Goal: Information Seeking & Learning: Learn about a topic

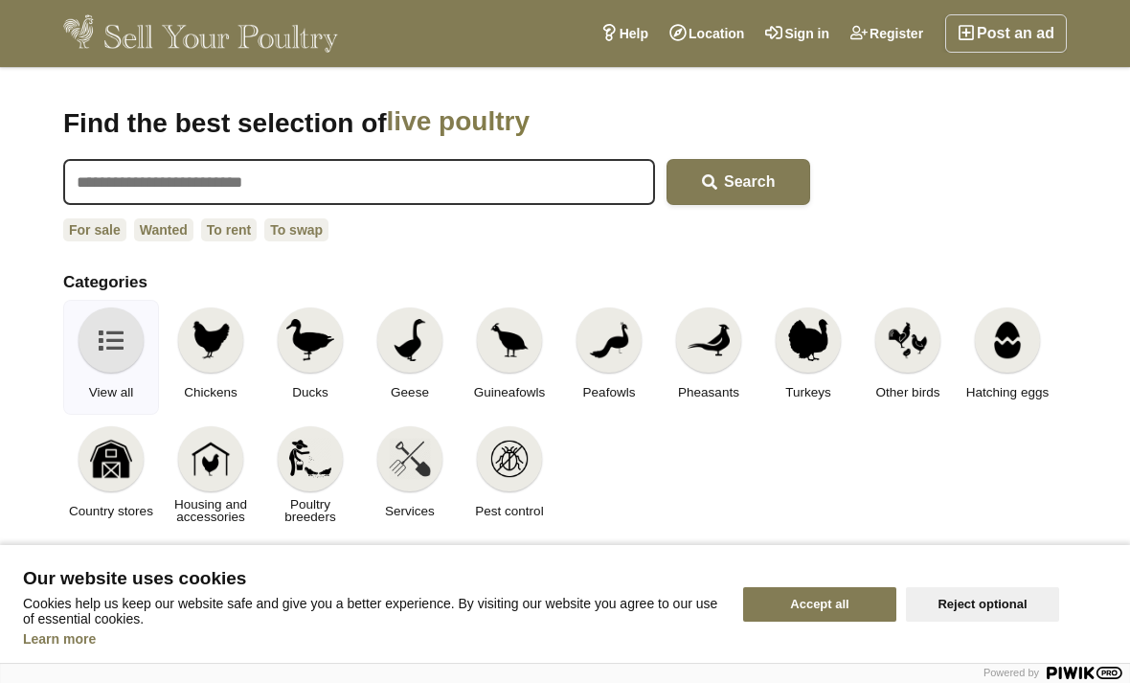
click at [206, 359] on img at bounding box center [211, 340] width 42 height 42
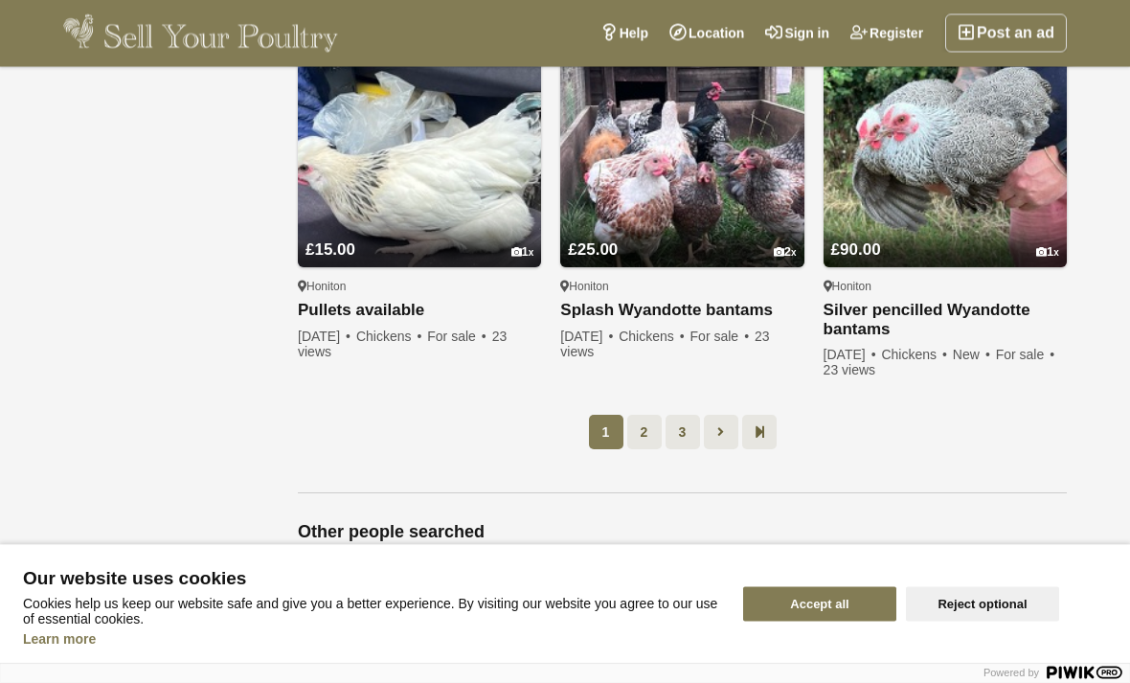
scroll to position [1490, 0]
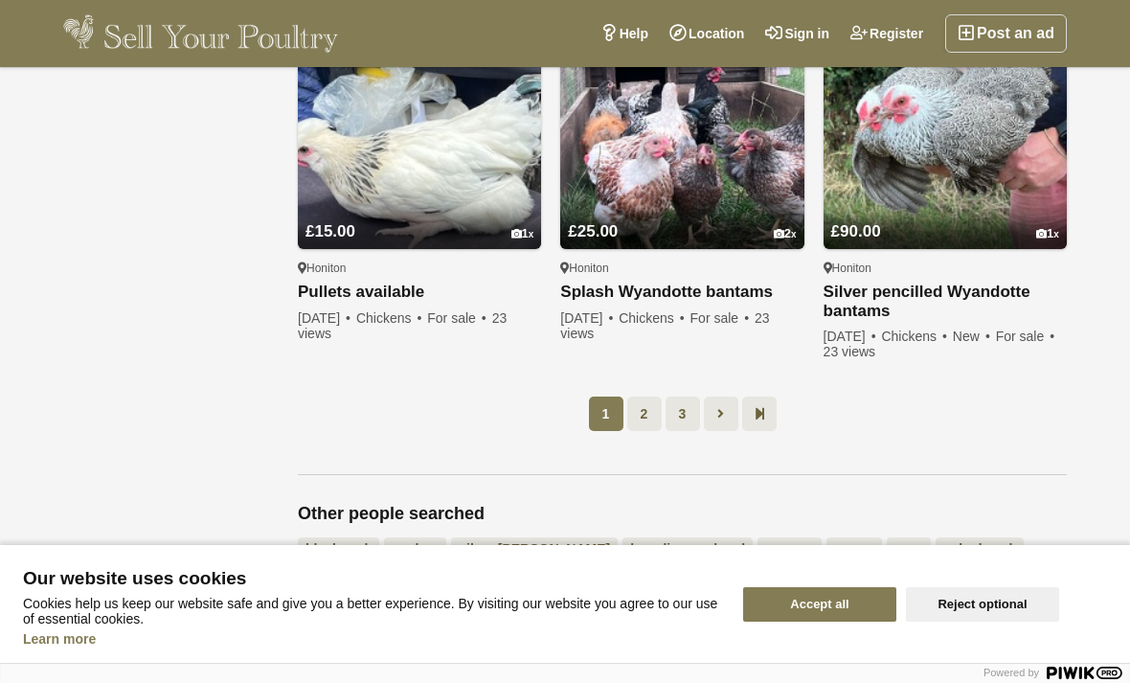
click at [713, 419] on link at bounding box center [721, 413] width 34 height 34
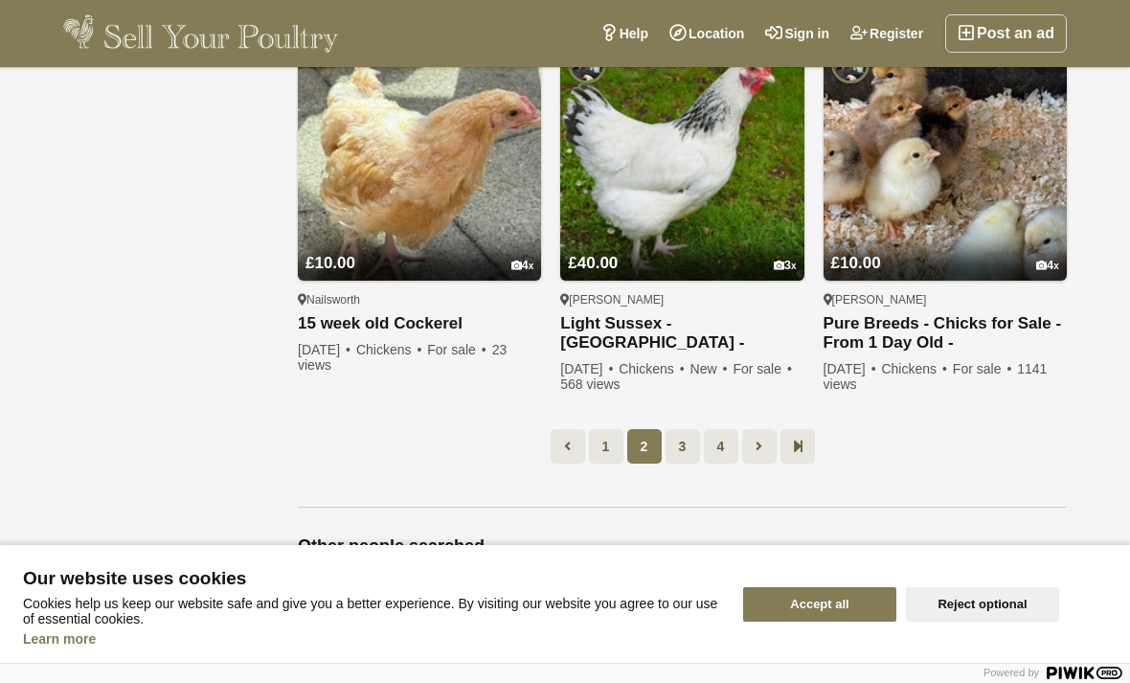
scroll to position [1423, 0]
click at [754, 441] on link at bounding box center [759, 445] width 34 height 34
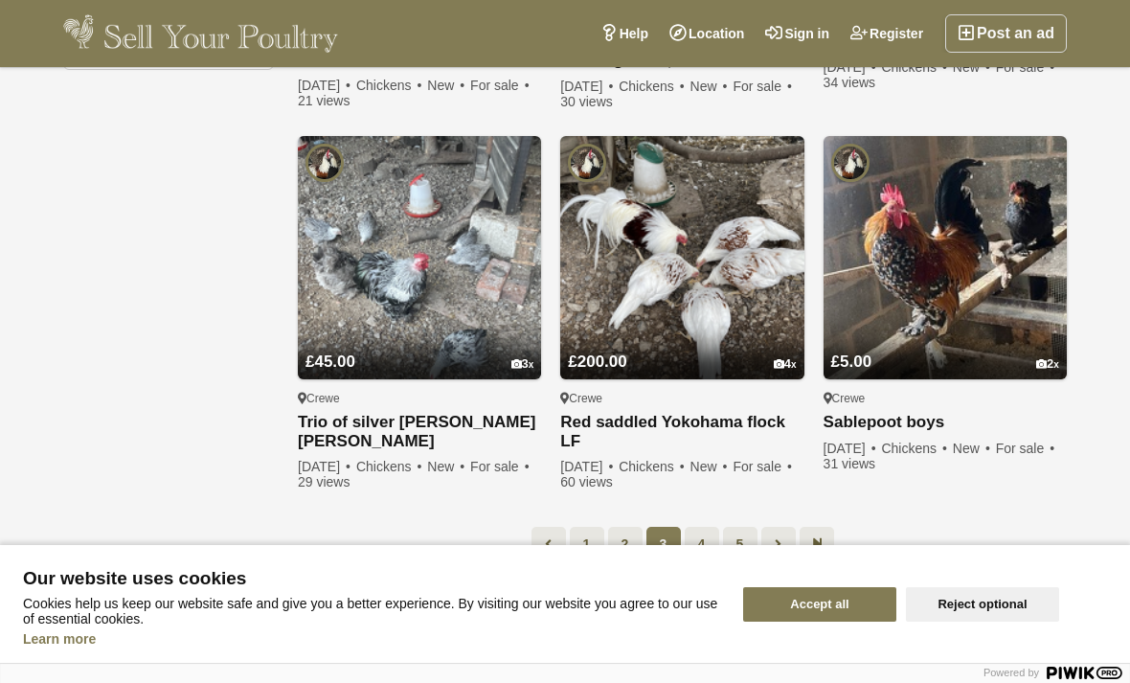
scroll to position [1362, 0]
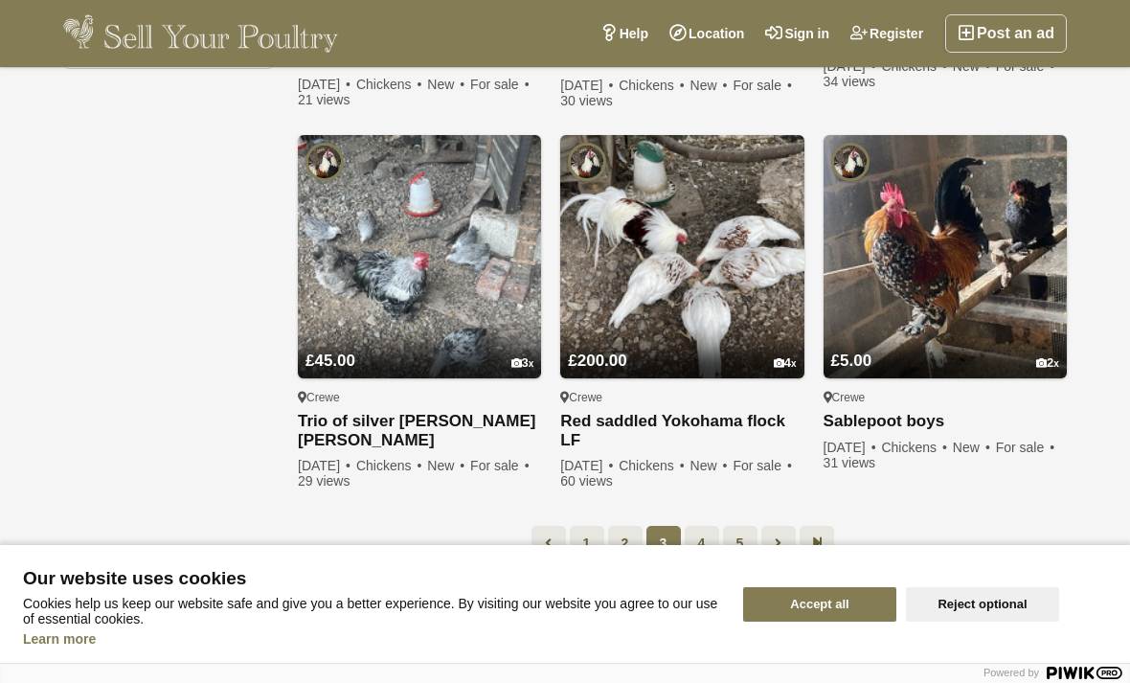
click at [807, 547] on link at bounding box center [817, 543] width 34 height 34
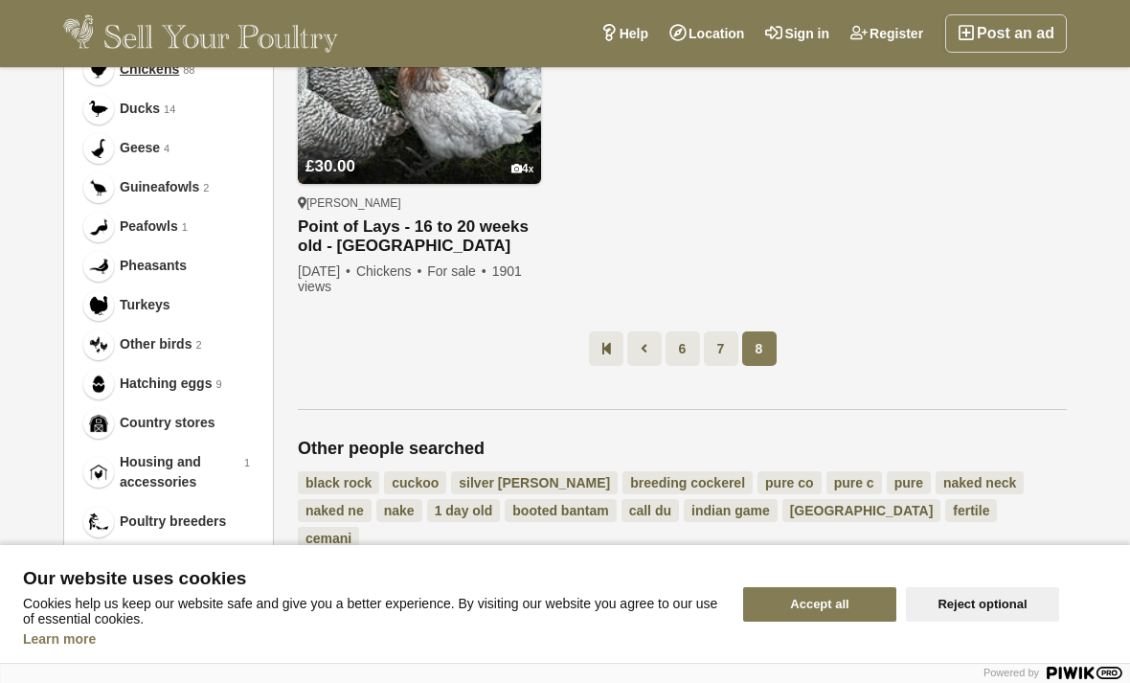
scroll to position [794, 0]
click at [642, 345] on icon at bounding box center [644, 349] width 7 height 19
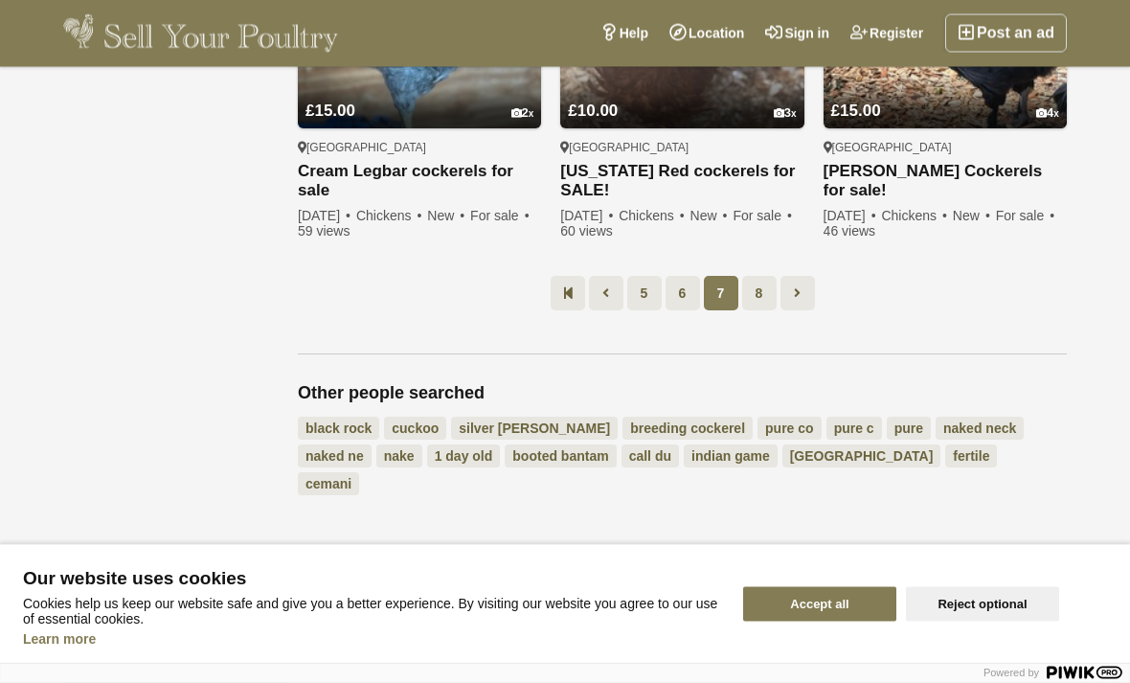
scroll to position [1723, 0]
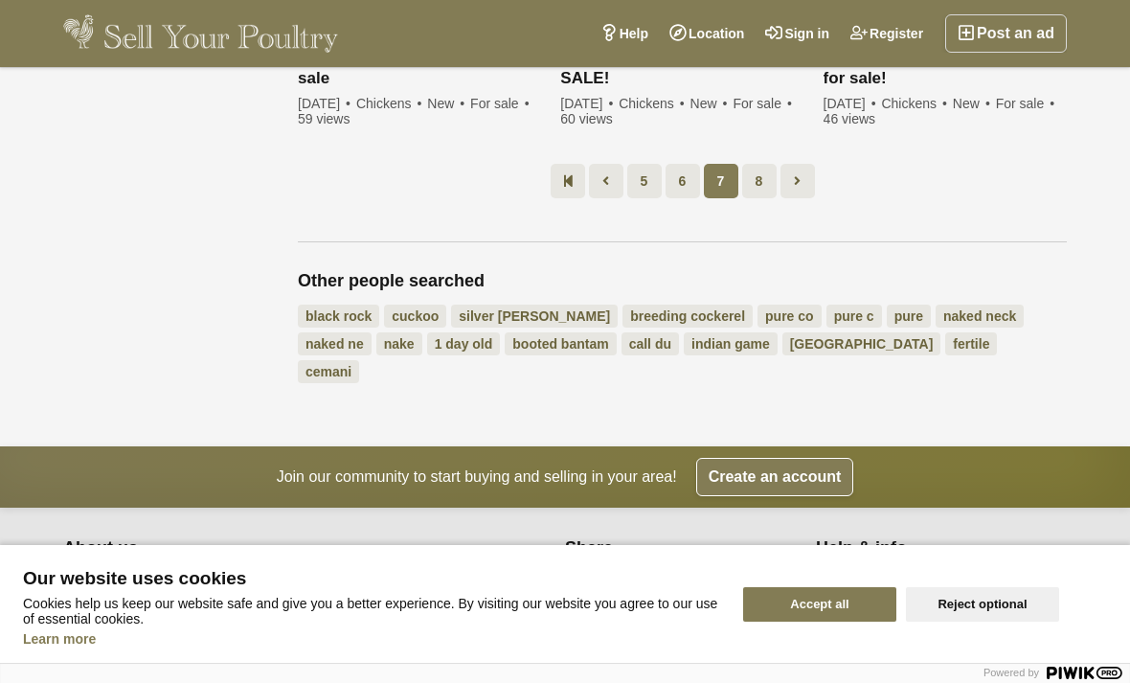
click at [602, 182] on icon at bounding box center [605, 180] width 7 height 19
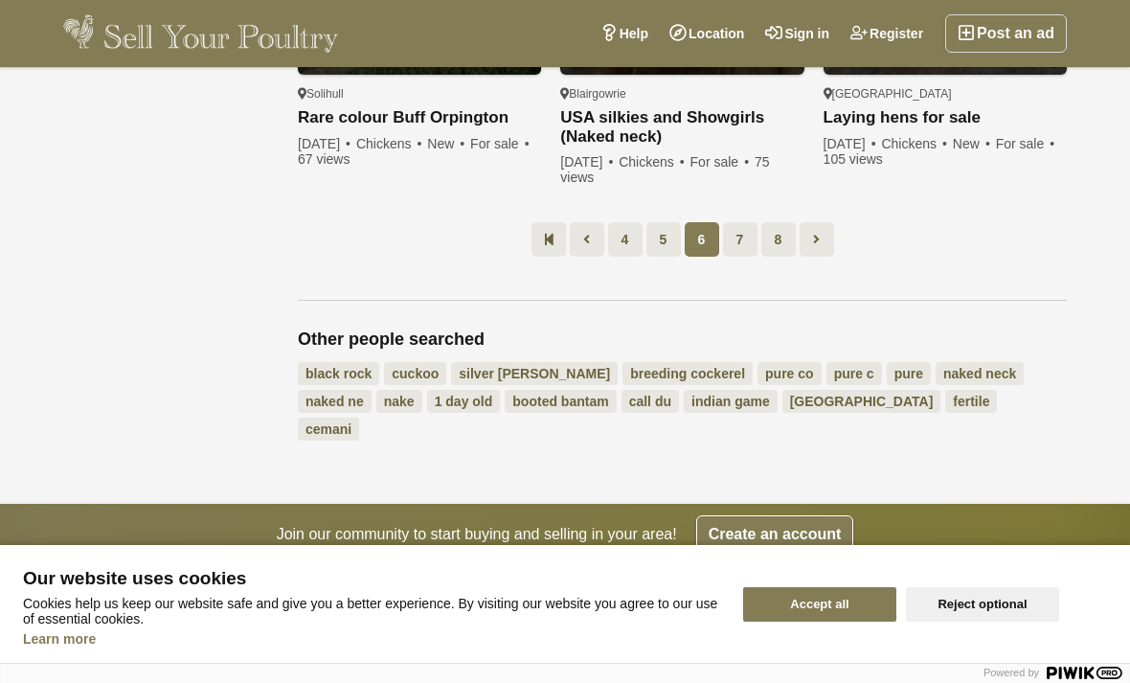
scroll to position [1655, 0]
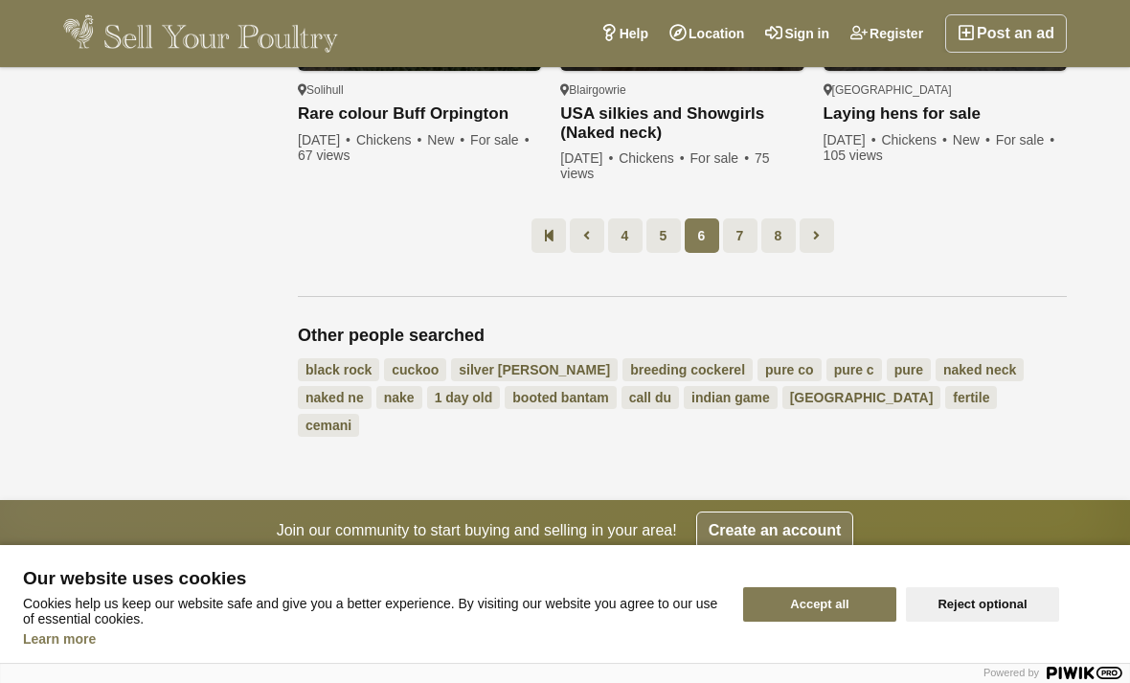
click at [585, 243] on icon at bounding box center [586, 235] width 7 height 19
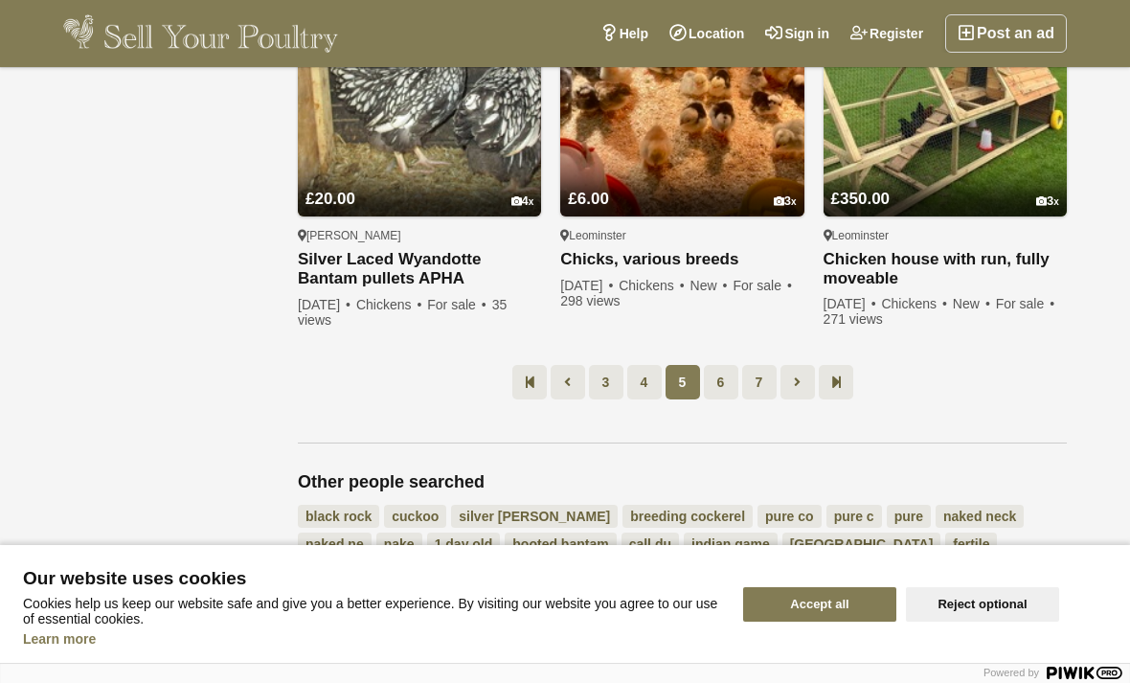
scroll to position [1530, 0]
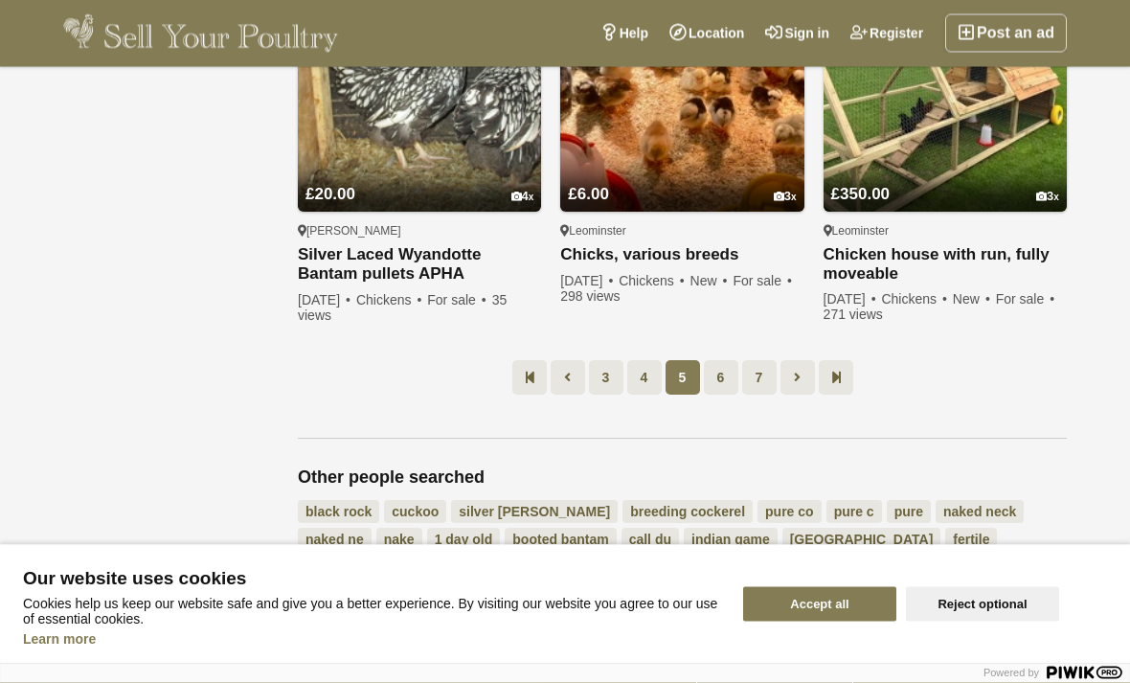
click at [571, 361] on link at bounding box center [568, 378] width 34 height 34
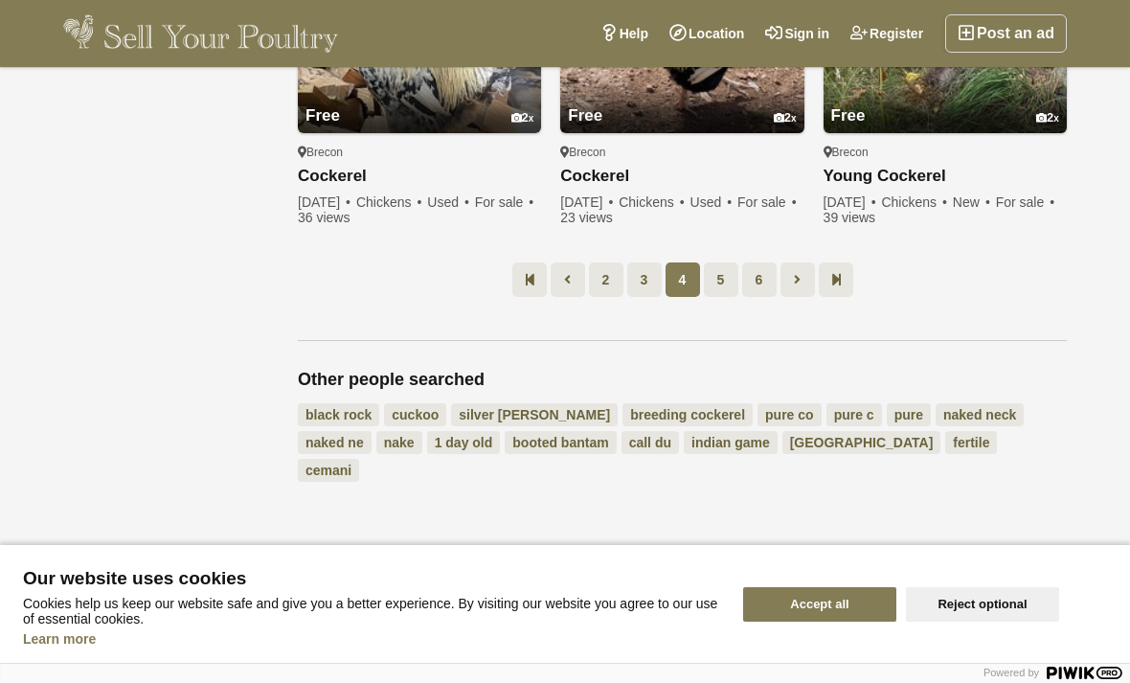
scroll to position [1593, 0]
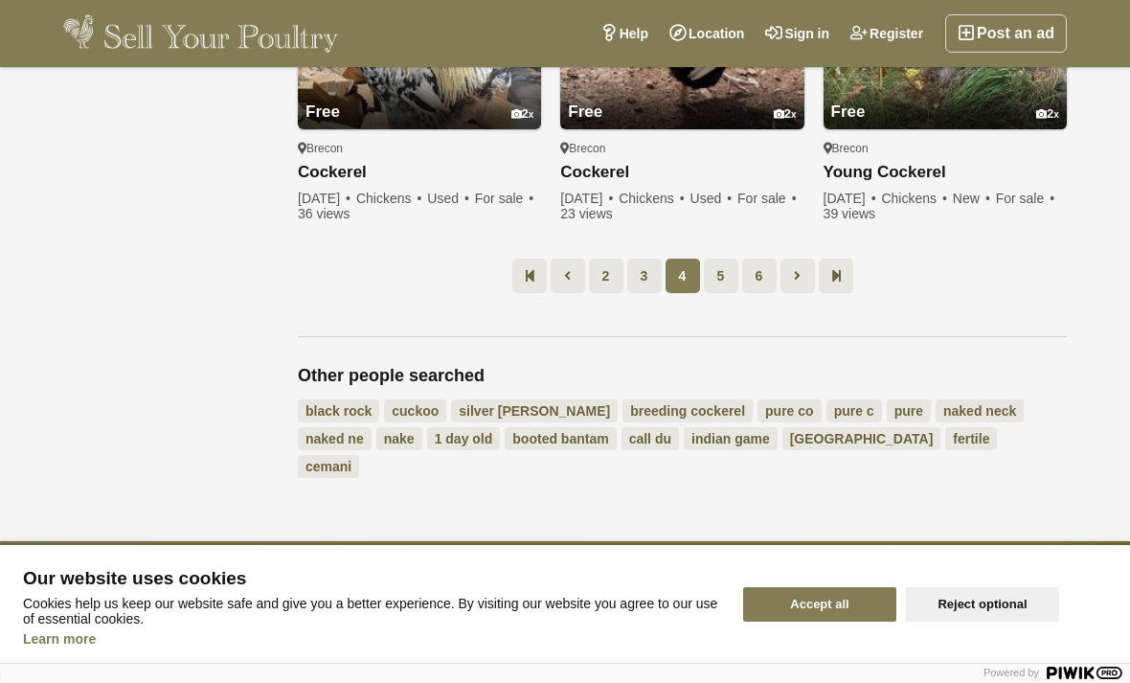
click at [568, 278] on icon at bounding box center [567, 275] width 7 height 19
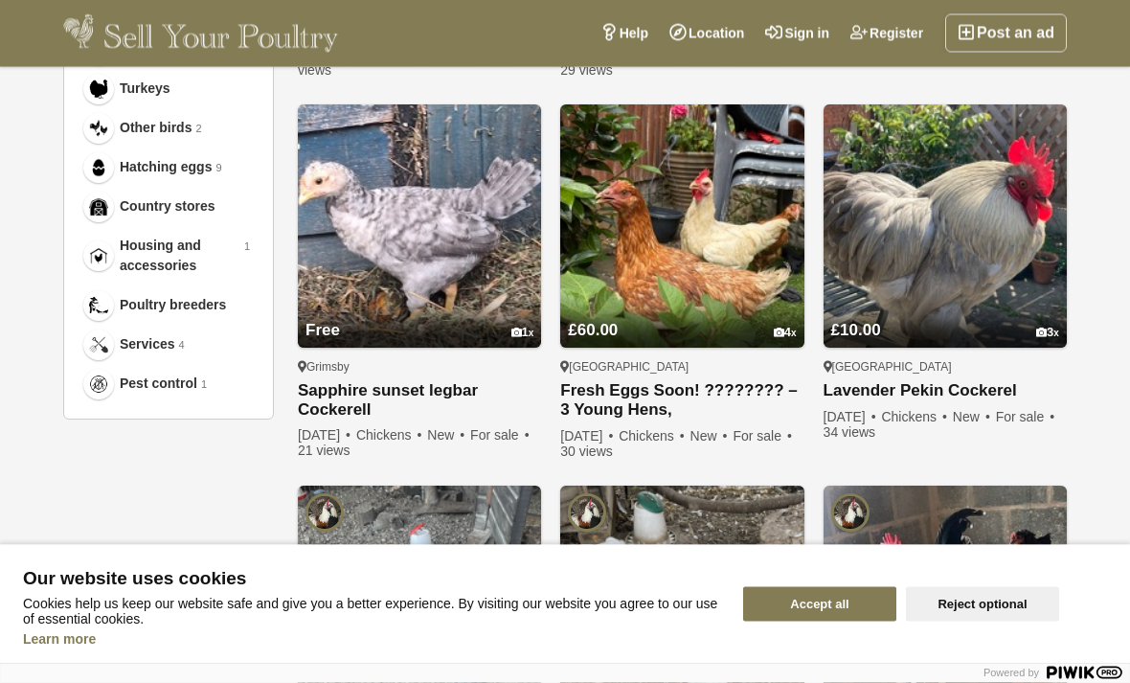
scroll to position [989, 0]
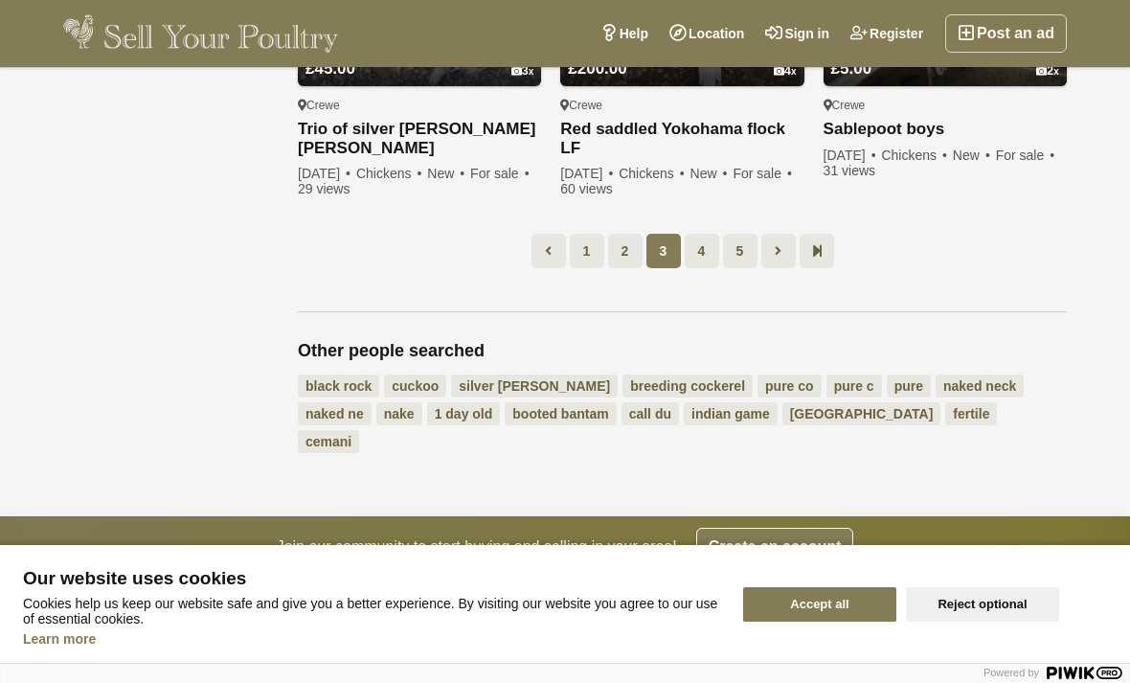
scroll to position [1651, 0]
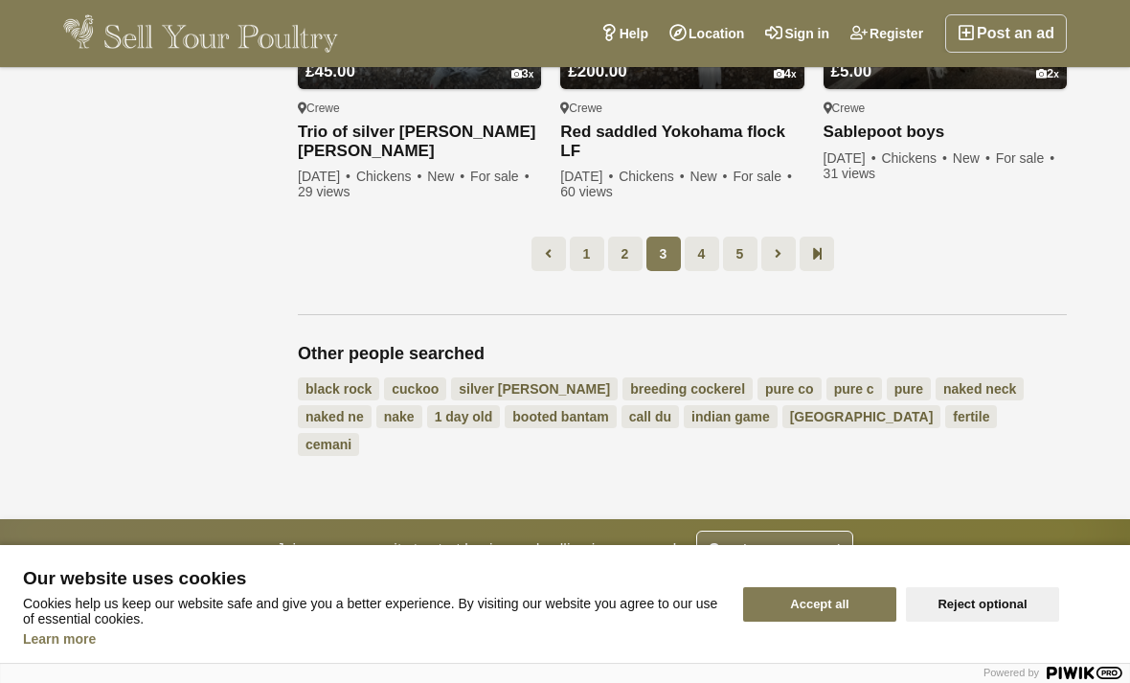
click at [427, 407] on link "1 day old" at bounding box center [464, 416] width 74 height 23
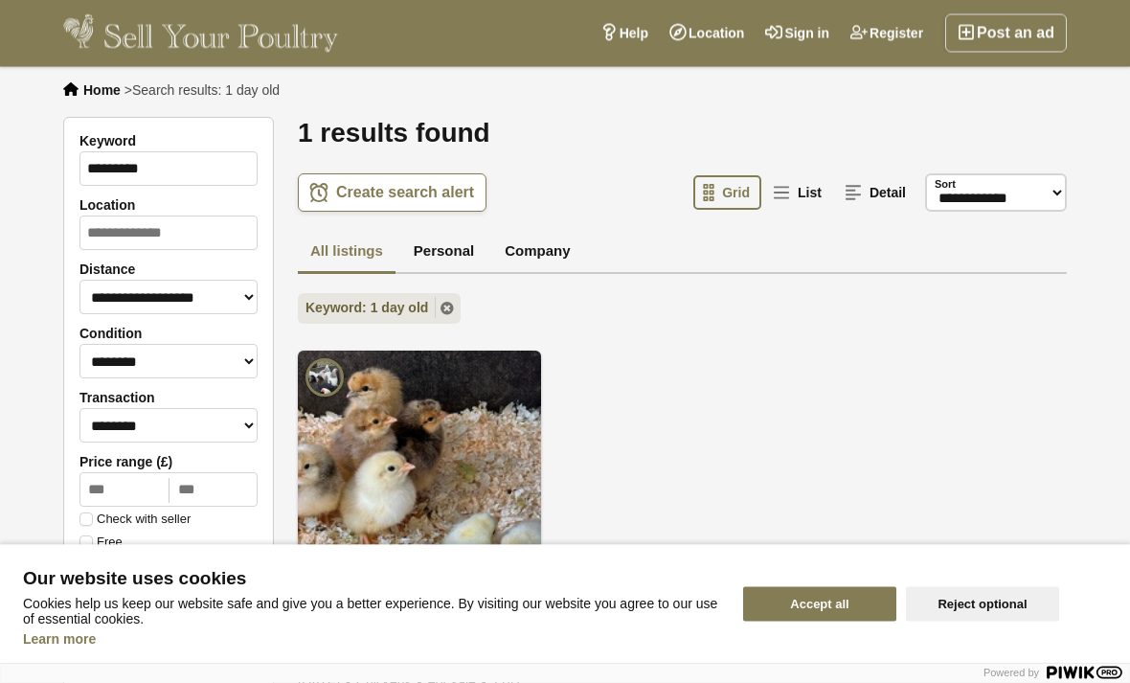
scroll to position [3, 0]
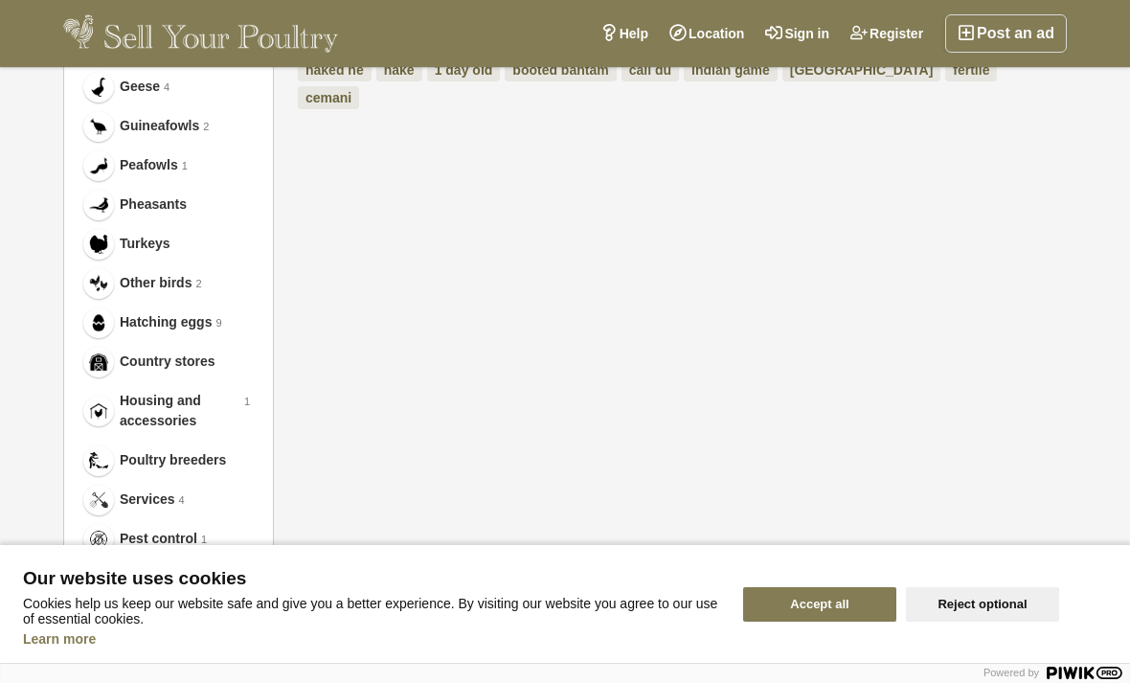
scroll to position [1166, 0]
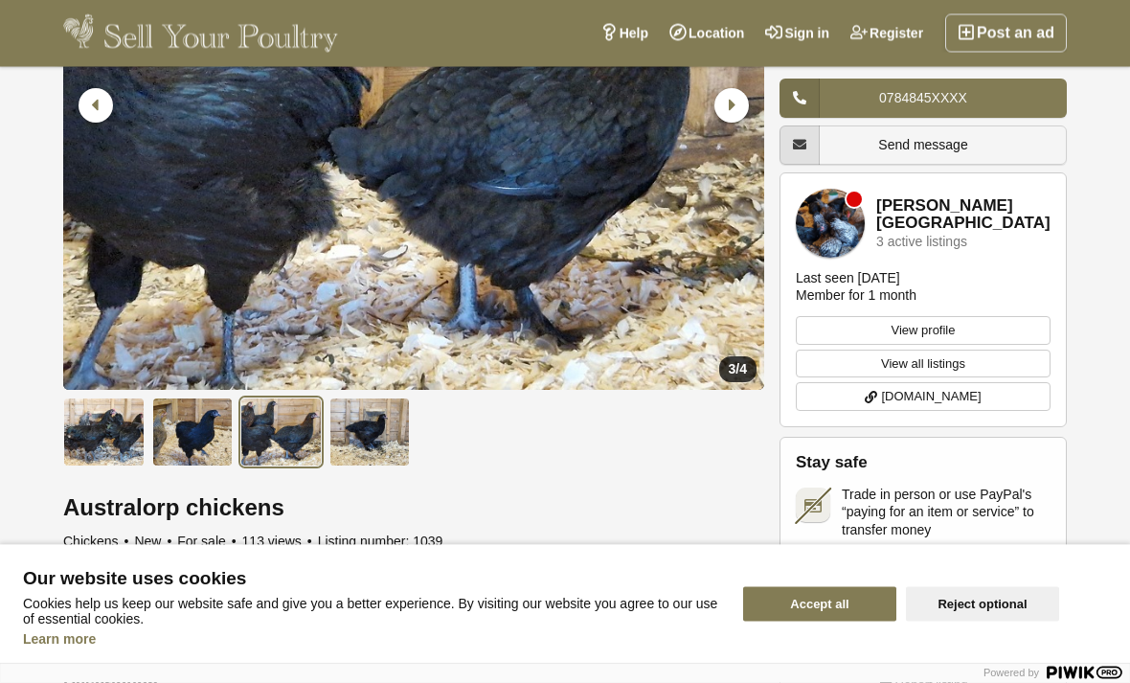
scroll to position [244, 0]
